Goal: Navigation & Orientation: Find specific page/section

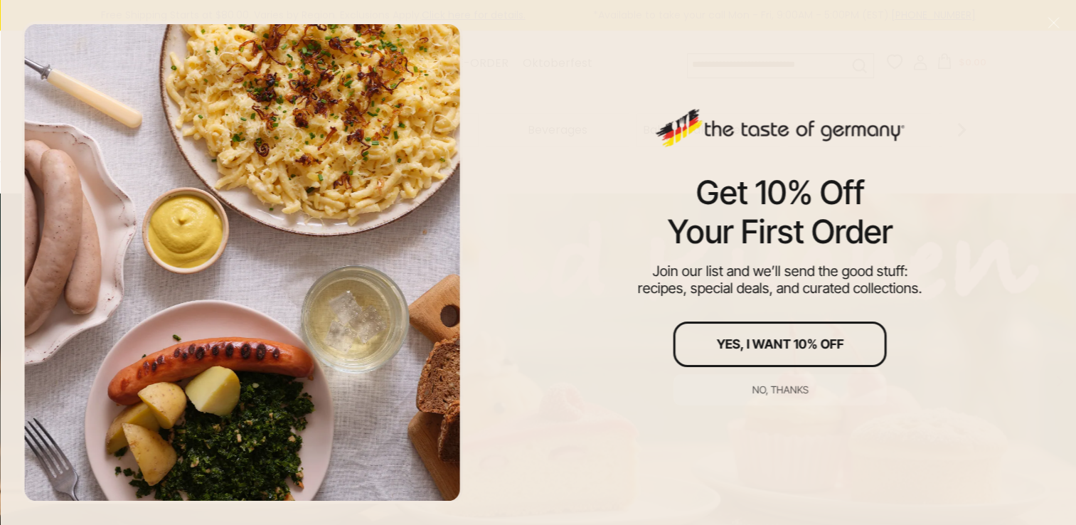
click at [781, 385] on div "No, thanks" at bounding box center [779, 390] width 56 height 10
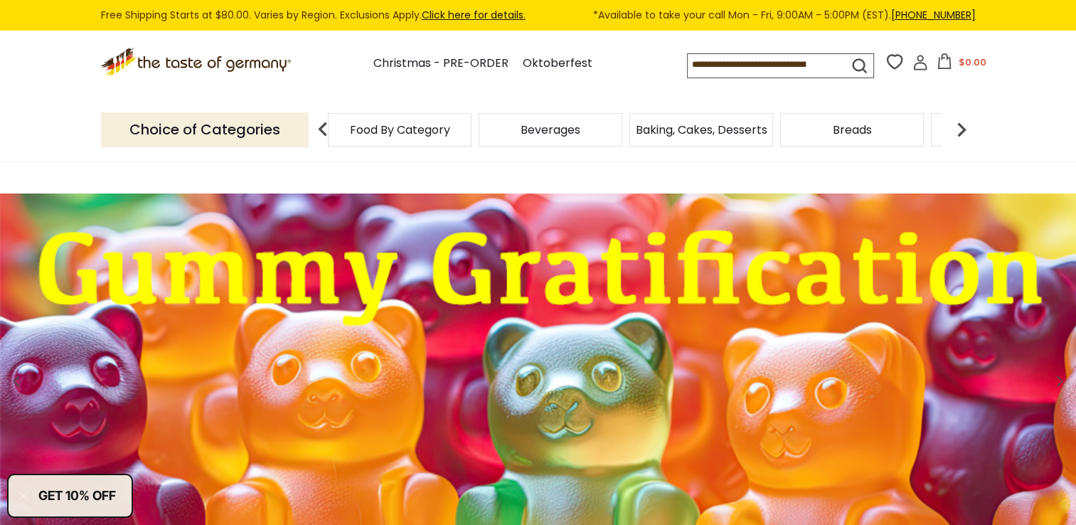
click at [350, 144] on div "Food By Category" at bounding box center [400, 129] width 144 height 33
click at [318, 129] on img at bounding box center [323, 129] width 28 height 28
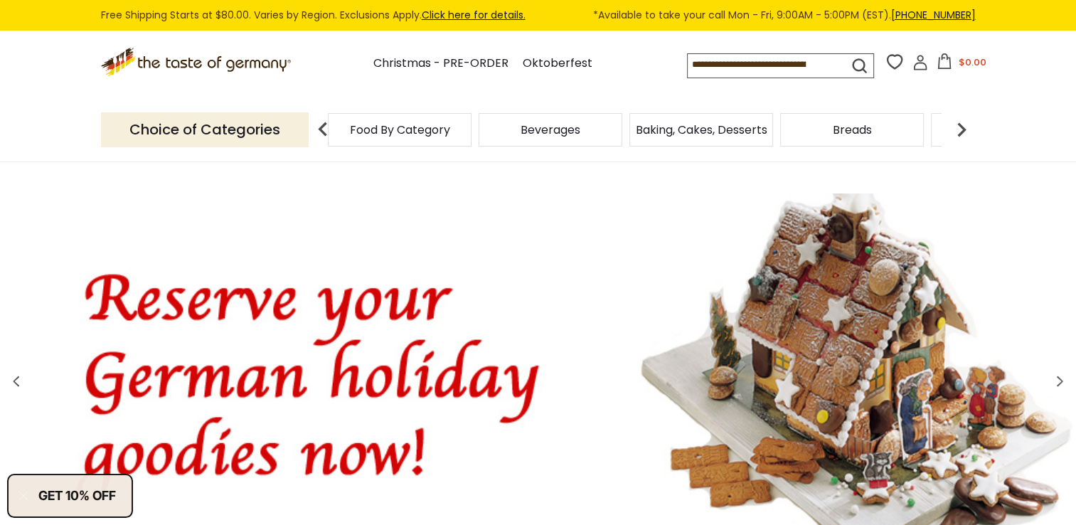
click at [270, 129] on p "Choice of Categories" at bounding box center [205, 129] width 208 height 35
click at [375, 129] on span "Food By Category" at bounding box center [400, 129] width 100 height 11
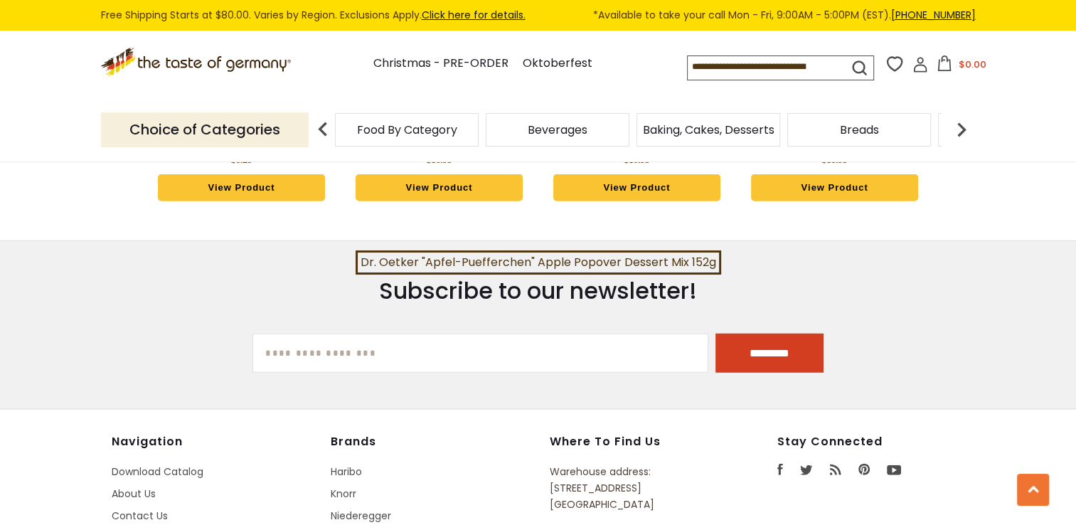
scroll to position [3910, 0]
